Goal: Find contact information: Find contact information

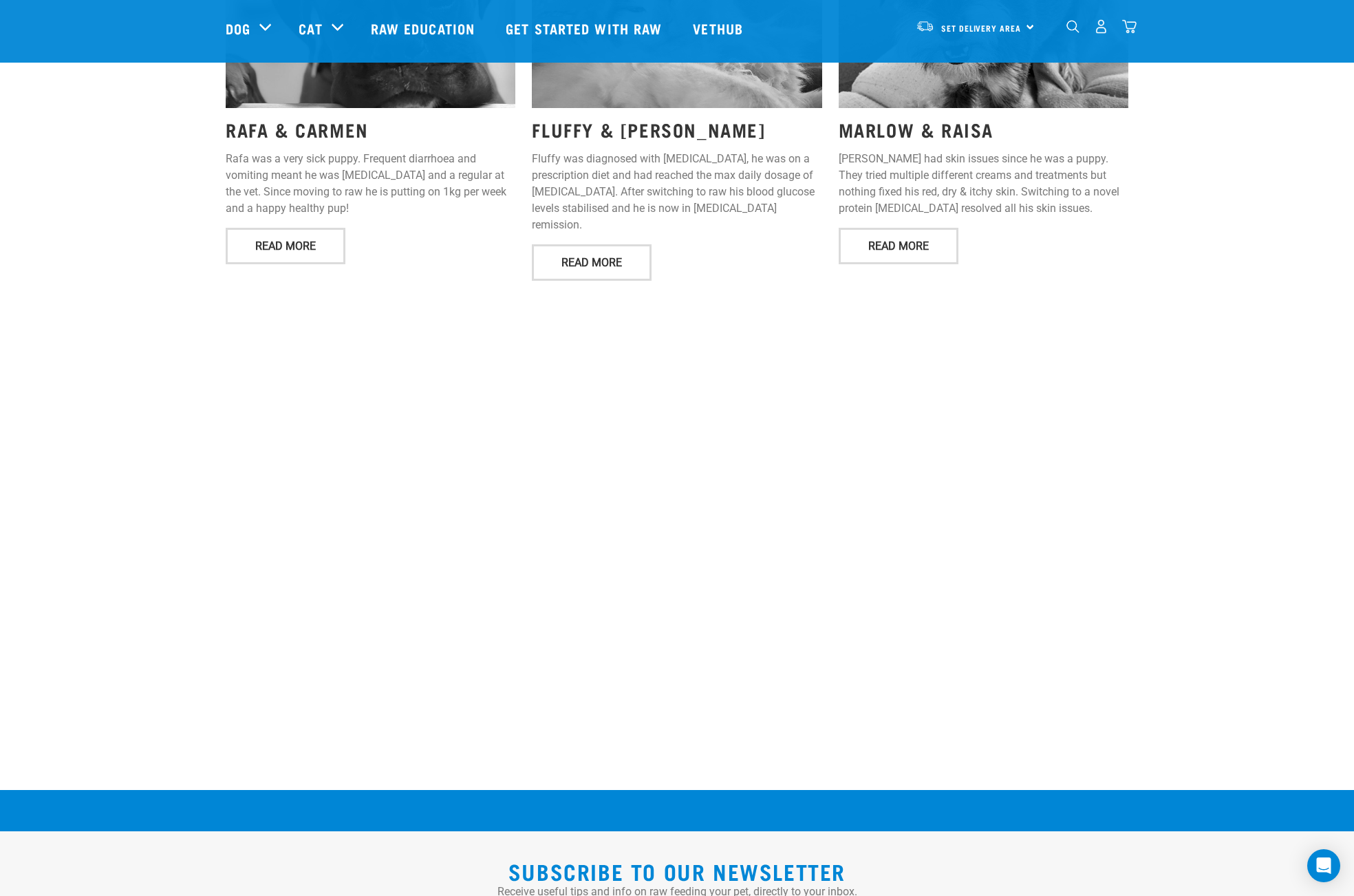
scroll to position [2286, 0]
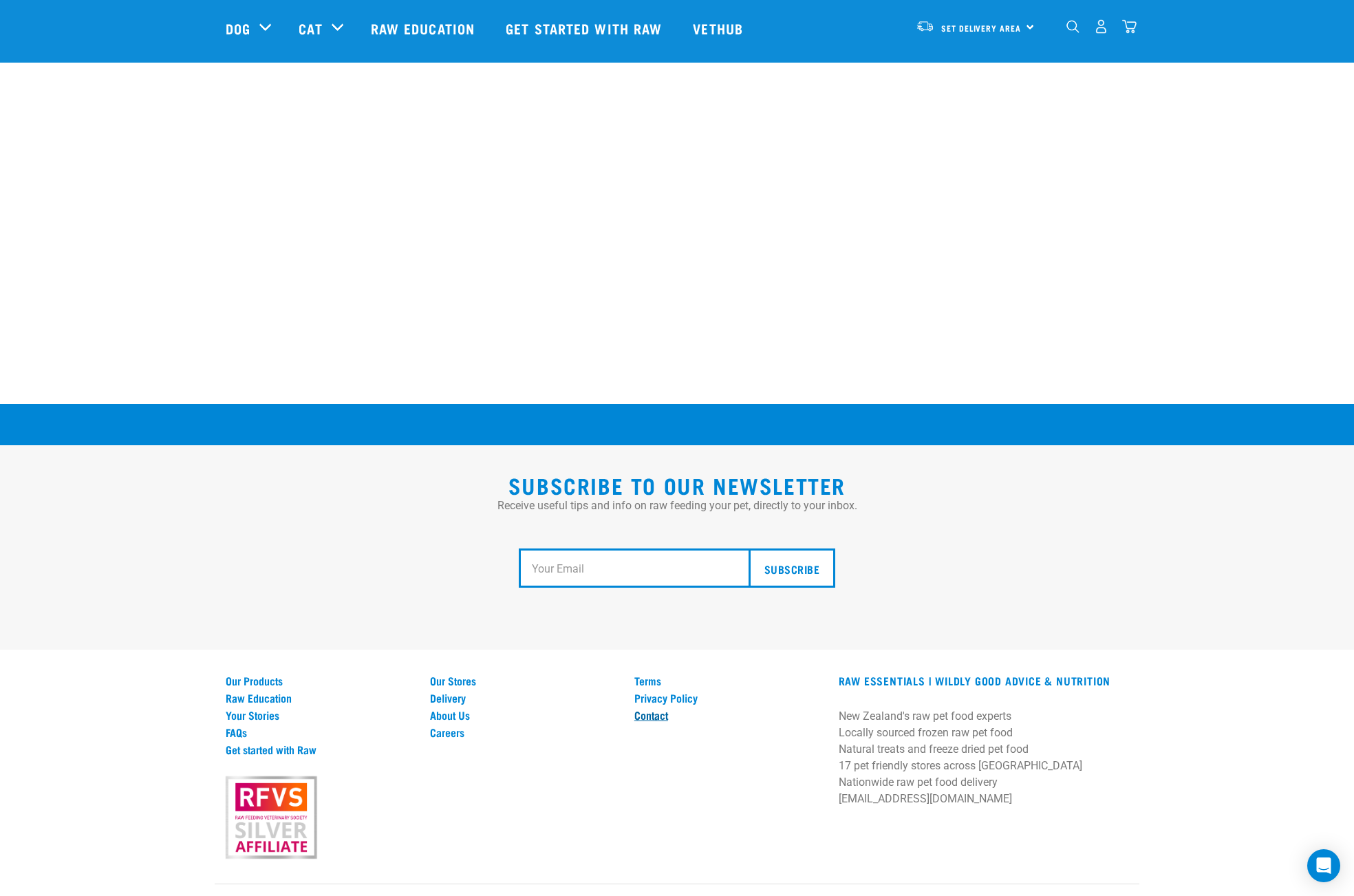
click at [663, 709] on link "Contact" at bounding box center [728, 715] width 188 height 12
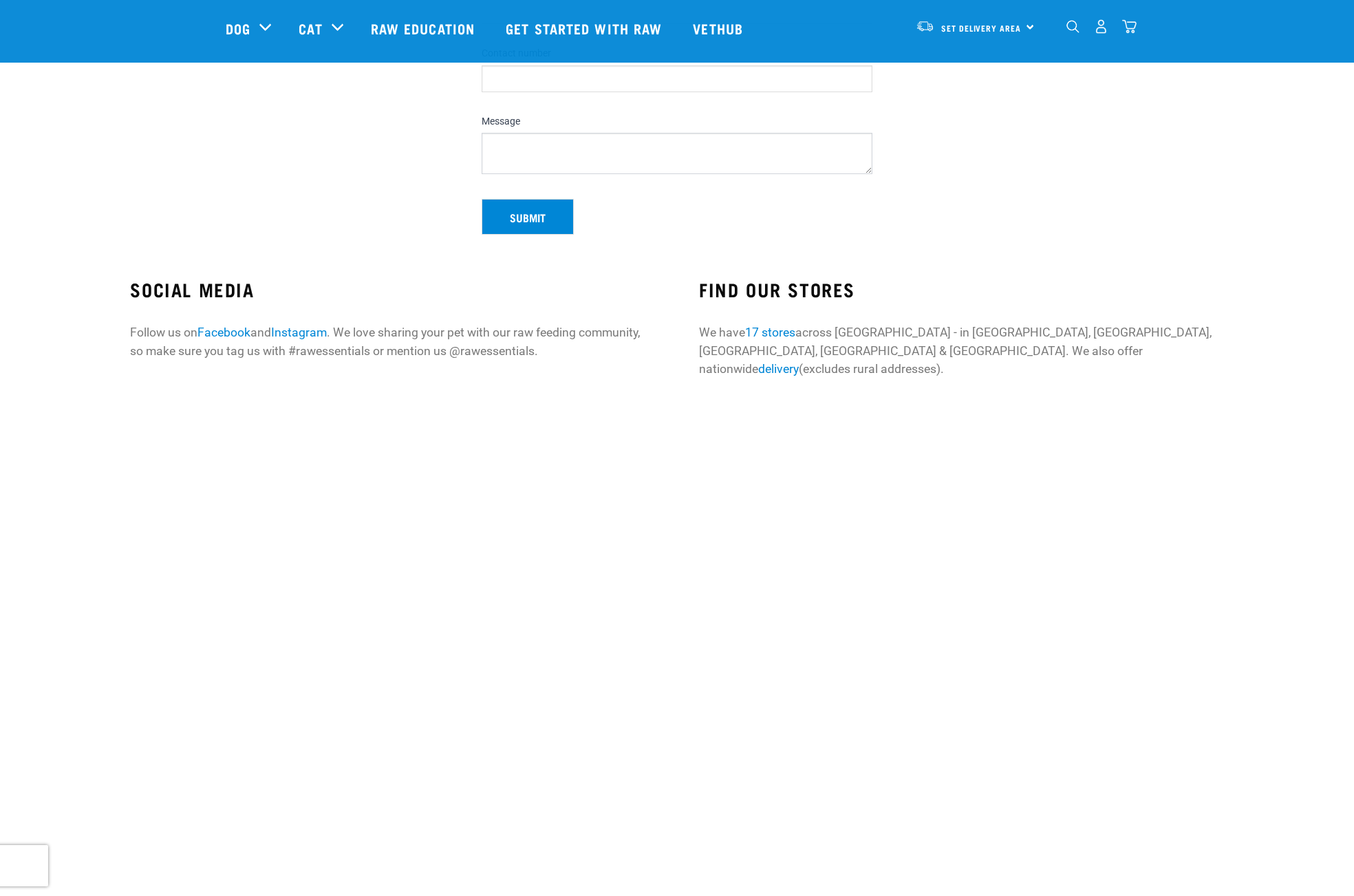
scroll to position [276, 0]
drag, startPoint x: 392, startPoint y: 332, endPoint x: 528, endPoint y: 334, distance: 136.0
click at [451, 331] on p "Follow us on Facebook and Instagram . We love sharing your pet with our raw fee…" at bounding box center [392, 340] width 525 height 36
click at [528, 334] on p "Follow us on Facebook and Instagram . We love sharing your pet with our raw fee…" at bounding box center [392, 340] width 525 height 36
drag, startPoint x: 546, startPoint y: 334, endPoint x: 609, endPoint y: 331, distance: 63.1
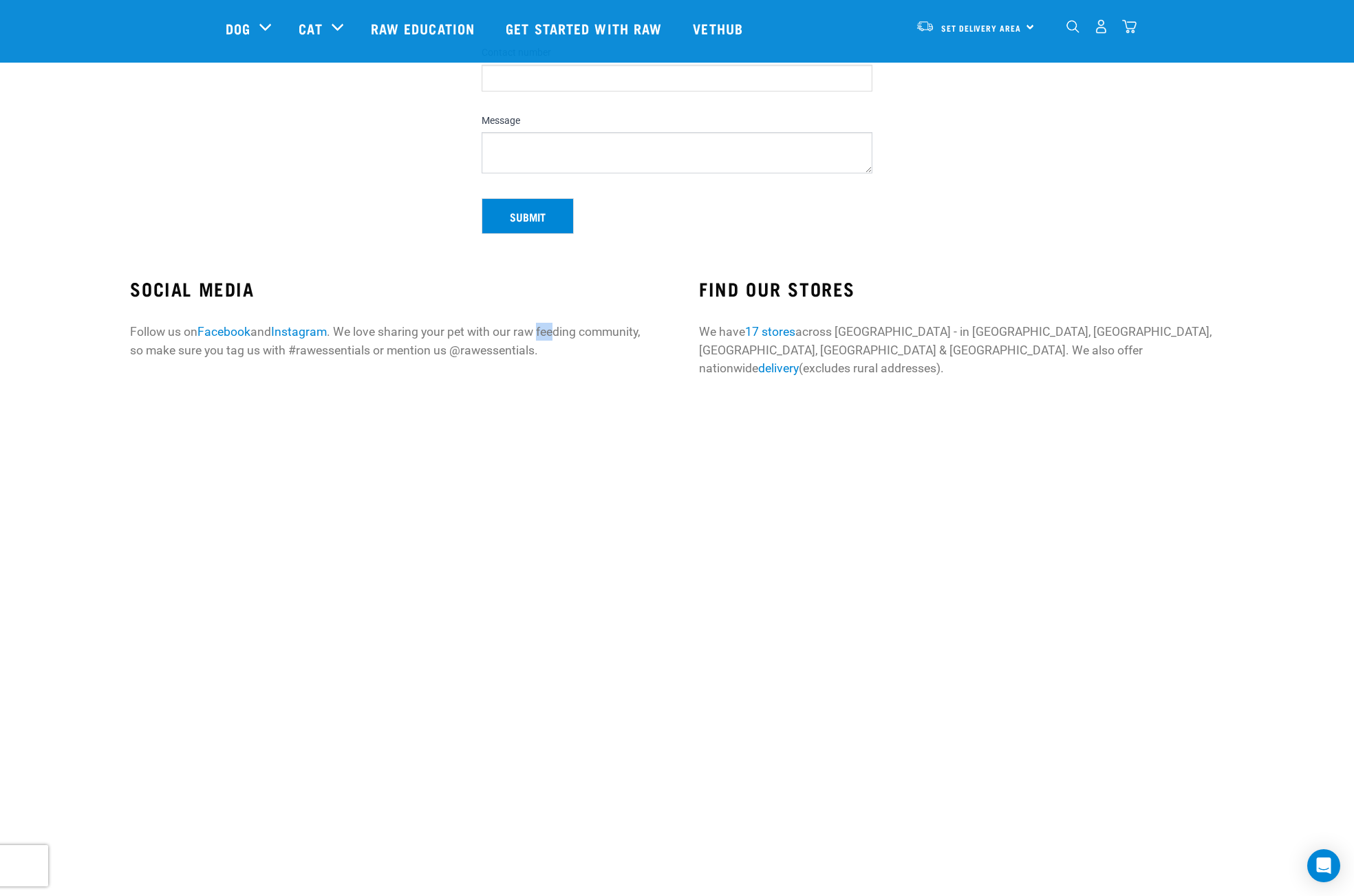
click at [572, 331] on p "Follow us on Facebook and Instagram . We love sharing your pet with our raw fee…" at bounding box center [392, 340] width 525 height 36
click at [611, 331] on p "Follow us on Facebook and Instagram . We love sharing your pet with our raw fee…" at bounding box center [392, 340] width 525 height 36
drag, startPoint x: 746, startPoint y: 334, endPoint x: 772, endPoint y: 344, distance: 27.9
click at [752, 337] on div "FIND OUR STORES We have 17 stores across New Zealand - in Auckland, Hamilton, B…" at bounding box center [962, 334] width 569 height 152
click at [773, 344] on p "We have 17 stores across New Zealand - in Auckland, Hamilton, Bay of Plenty, We…" at bounding box center [961, 349] width 525 height 54
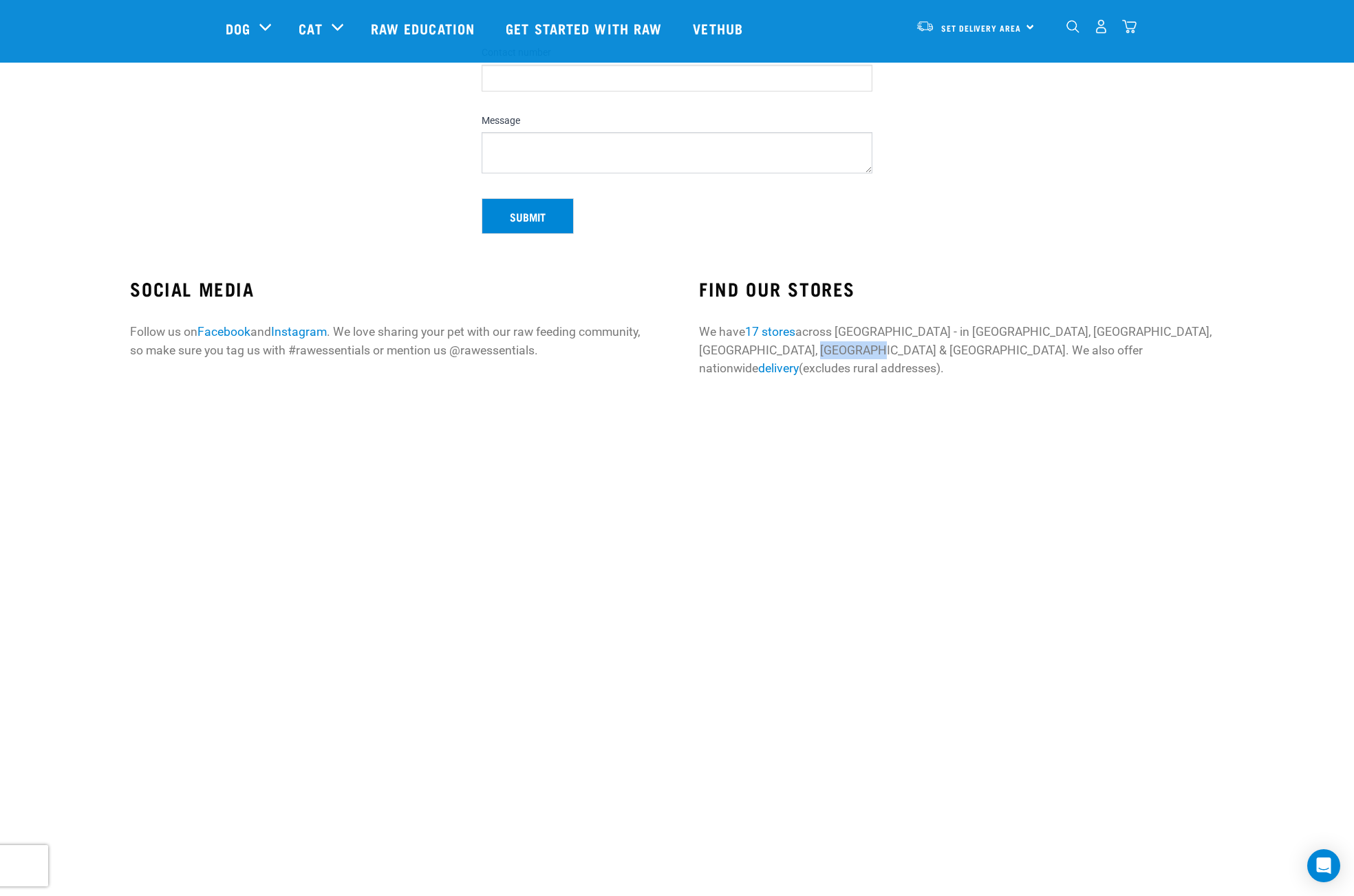
drag, startPoint x: 777, startPoint y: 352, endPoint x: 826, endPoint y: 348, distance: 49.2
click at [826, 348] on p "We have 17 stores across New Zealand - in Auckland, Hamilton, Bay of Plenty, We…" at bounding box center [961, 349] width 525 height 54
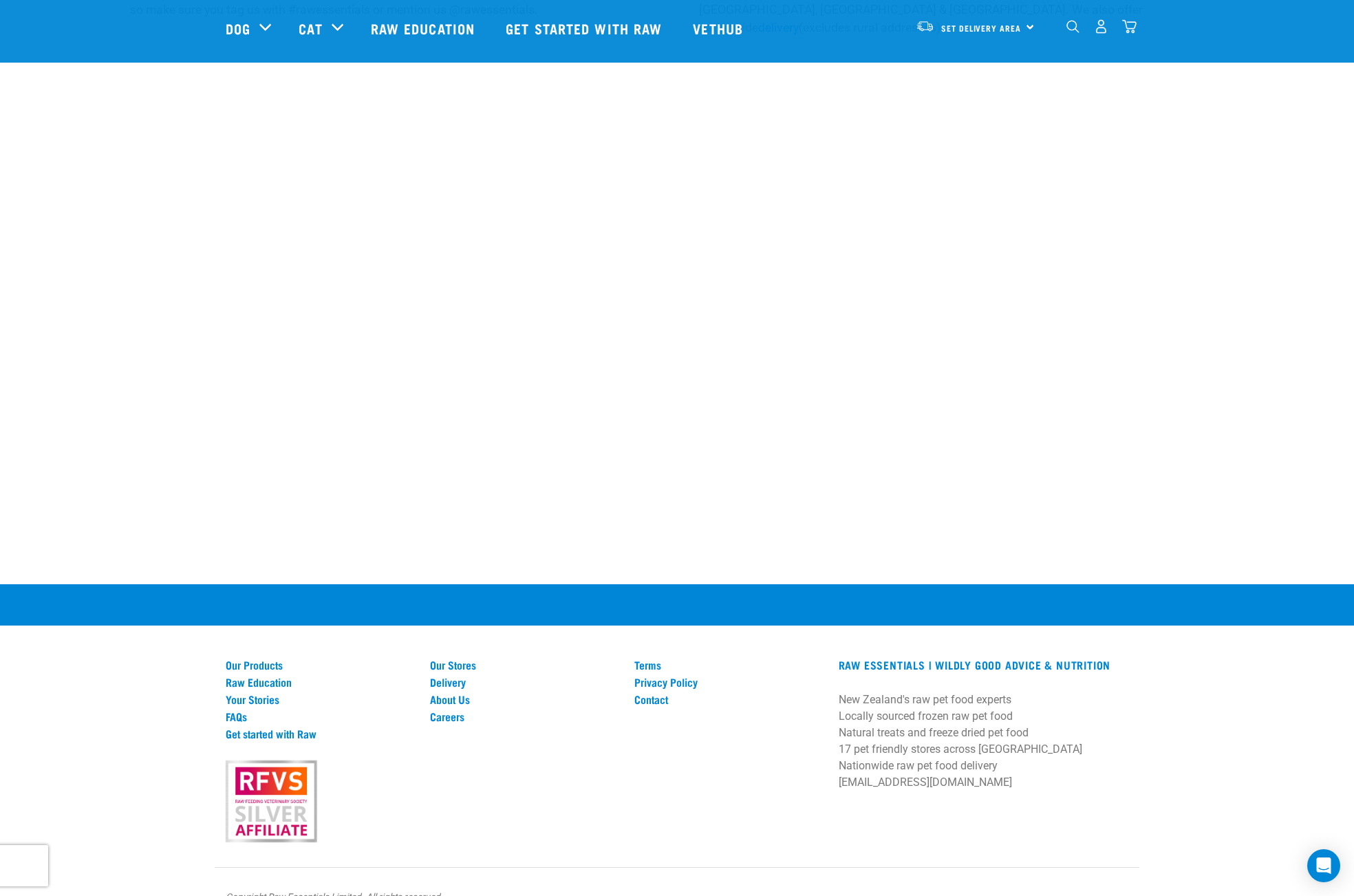
scroll to position [624, 0]
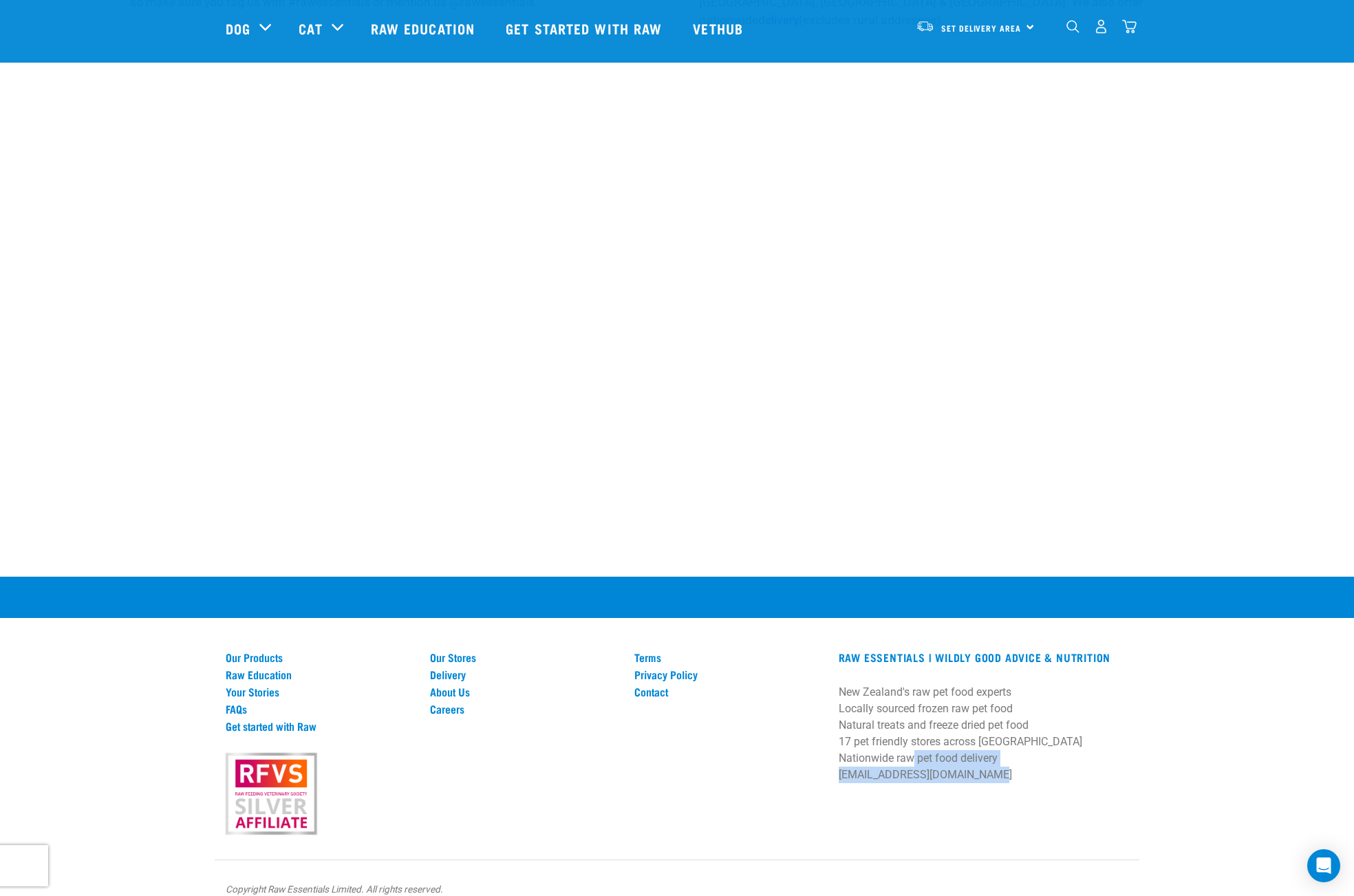
drag, startPoint x: 910, startPoint y: 744, endPoint x: 866, endPoint y: 741, distance: 44.1
click at [881, 742] on p "New Zealand's raw pet food experts Locally sourced frozen raw pet food Natural …" at bounding box center [983, 733] width 290 height 99
click at [846, 738] on p "New Zealand's raw pet food experts Locally sourced frozen raw pet food Natural …" at bounding box center [983, 733] width 290 height 99
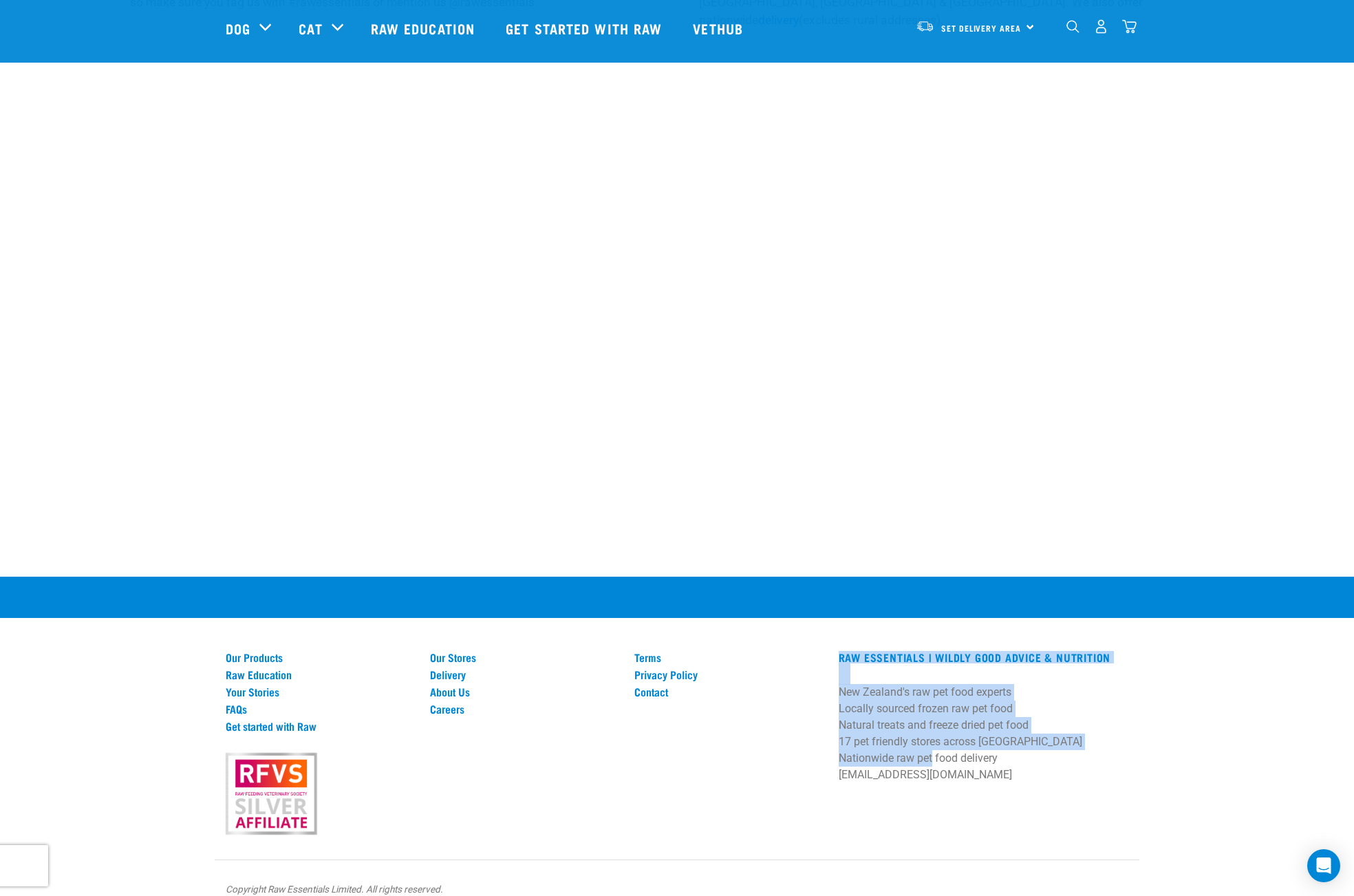
drag, startPoint x: 822, startPoint y: 733, endPoint x: 935, endPoint y: 745, distance: 113.6
click at [933, 745] on div "Our Products Raw Education Your Stories FAQs Get started with Raw Our Stores De…" at bounding box center [677, 746] width 919 height 174
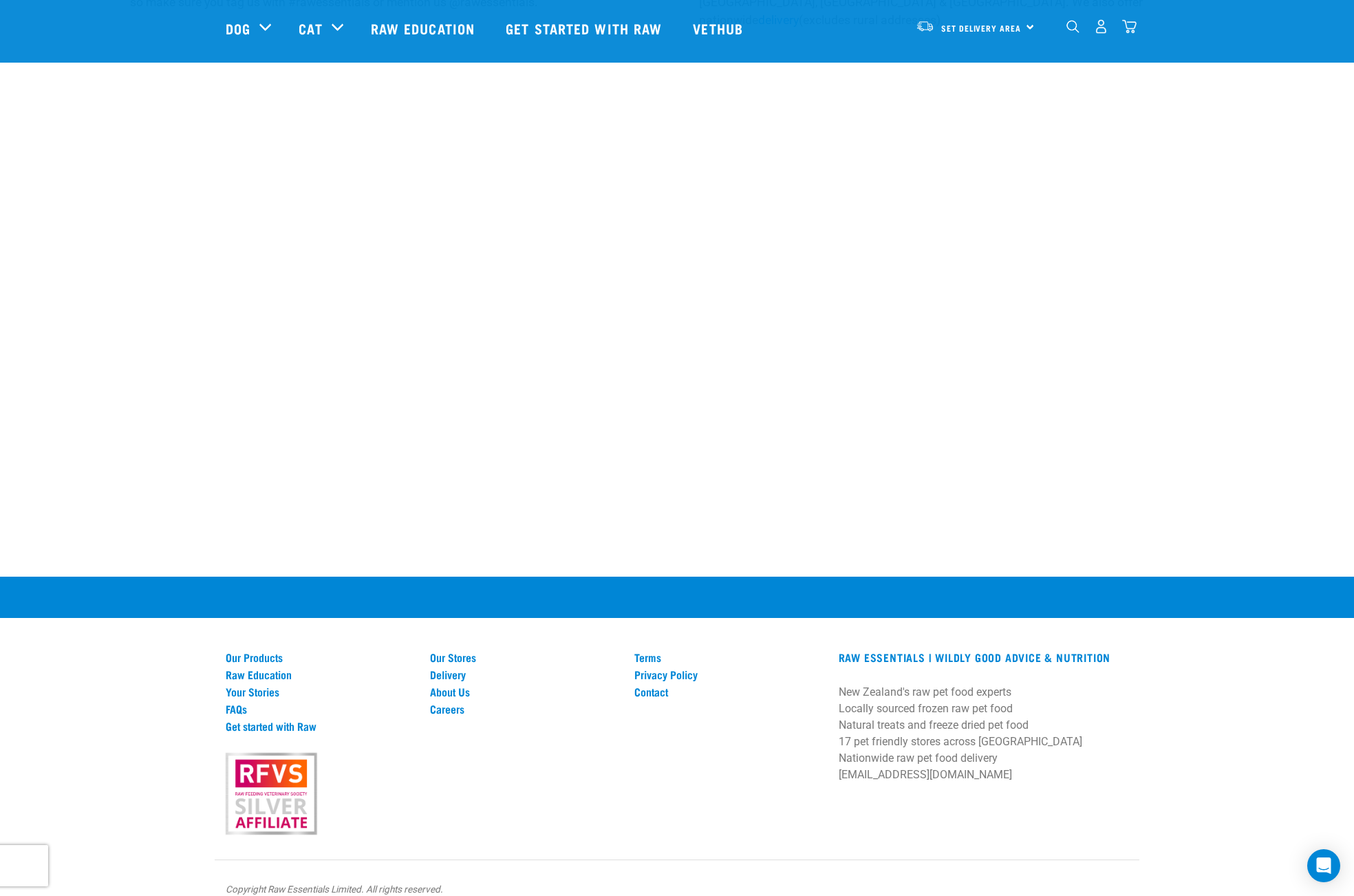
click at [940, 746] on p "New Zealand's raw pet food experts Locally sourced frozen raw pet food Natural …" at bounding box center [983, 733] width 290 height 99
drag, startPoint x: 964, startPoint y: 756, endPoint x: 879, endPoint y: 746, distance: 85.6
click at [889, 747] on p "New Zealand's raw pet food experts Locally sourced frozen raw pet food Natural …" at bounding box center [983, 733] width 290 height 99
click at [879, 744] on p "New Zealand's raw pet food experts Locally sourced frozen raw pet food Natural …" at bounding box center [983, 733] width 290 height 99
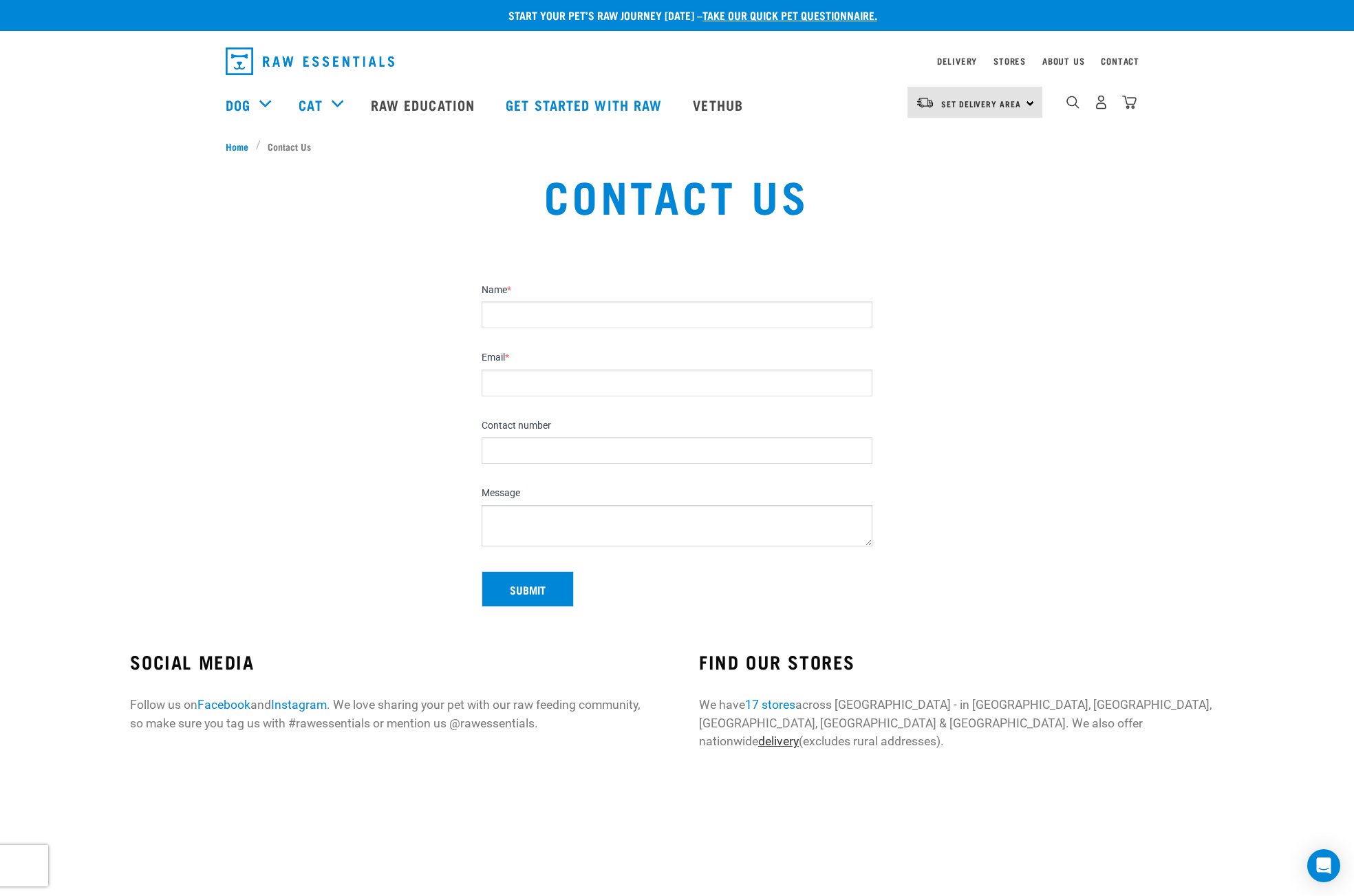
scroll to position [0, 0]
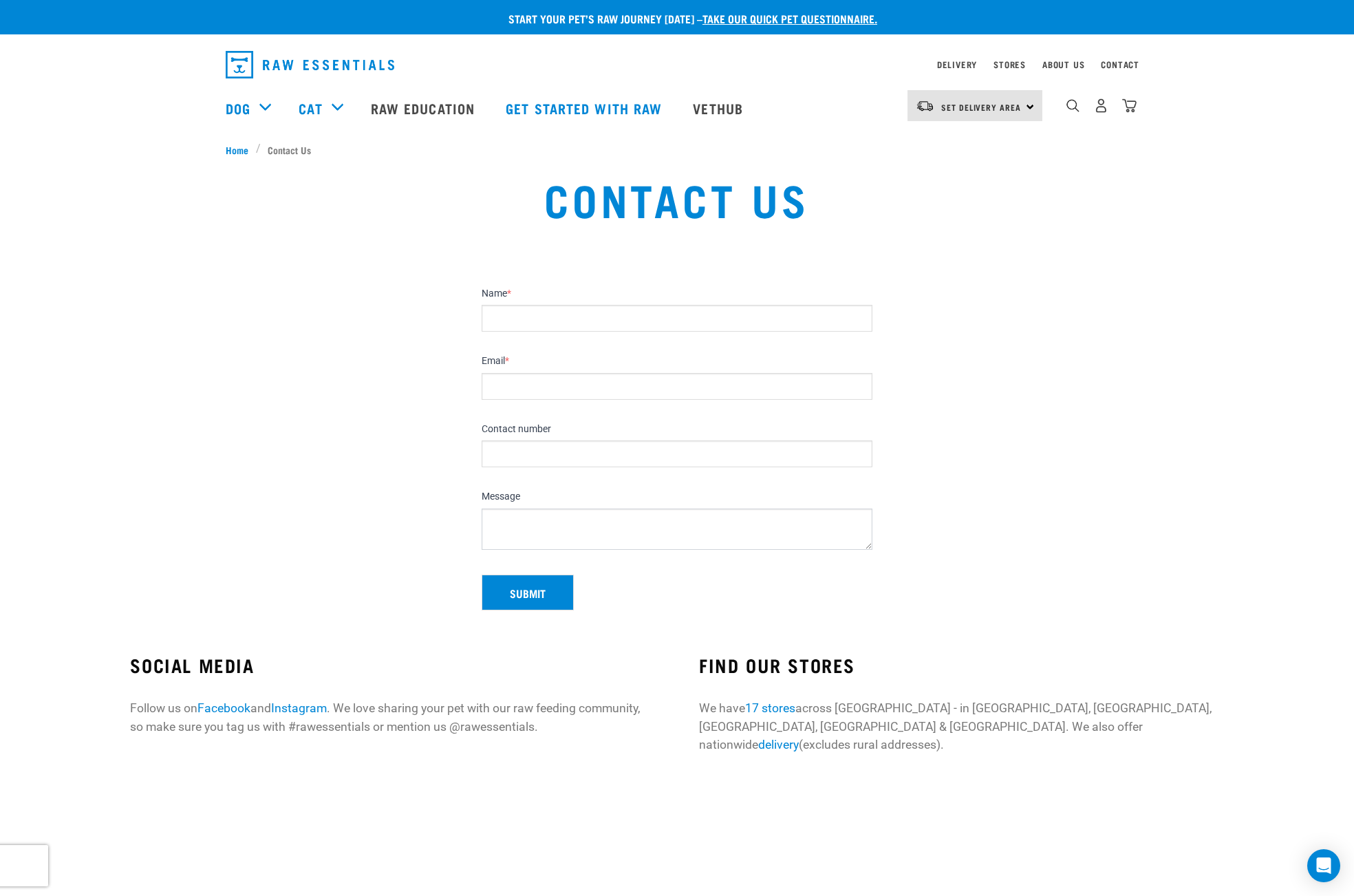
click at [1094, 365] on section "Name * Email * Contact number Message Leave this field blank Submit" at bounding box center [677, 444] width 1354 height 365
click at [995, 96] on div "Set Delivery Area North Island South Island" at bounding box center [974, 105] width 135 height 31
click at [1129, 248] on div "Contact Us" at bounding box center [677, 209] width 1337 height 88
click at [1126, 57] on div "Contact" at bounding box center [1119, 65] width 38 height 17
click at [1126, 58] on div "Contact" at bounding box center [1119, 65] width 38 height 17
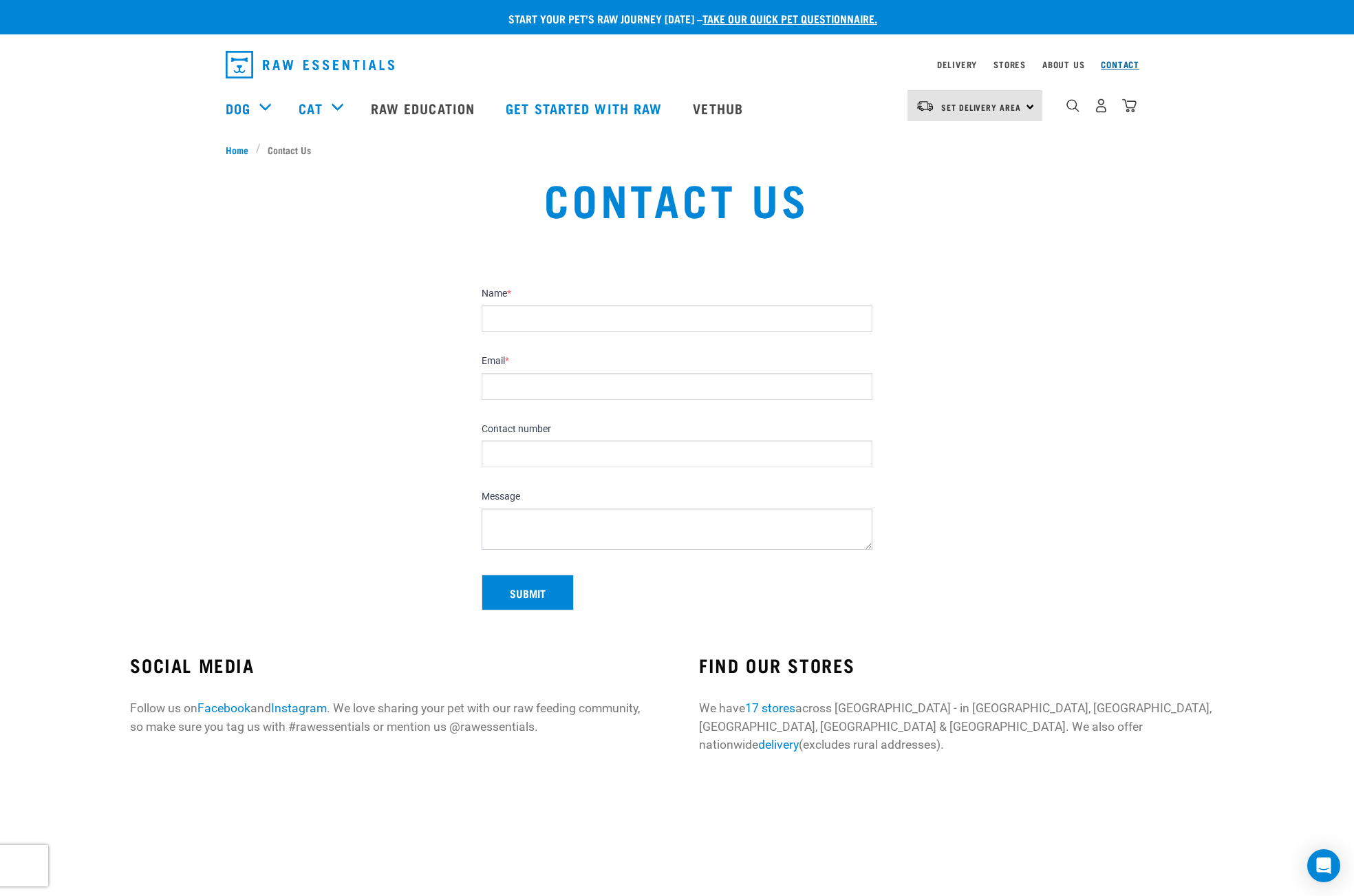
click at [1125, 64] on link "Contact" at bounding box center [1119, 64] width 38 height 5
click at [1123, 66] on link "Contact" at bounding box center [1119, 64] width 38 height 5
click at [1140, 250] on div "Contact Us" at bounding box center [677, 209] width 1337 height 88
click at [183, 285] on section "Name * Email * Contact number Message Leave this field blank Submit" at bounding box center [677, 444] width 1354 height 365
